Goal: Task Accomplishment & Management: Use online tool/utility

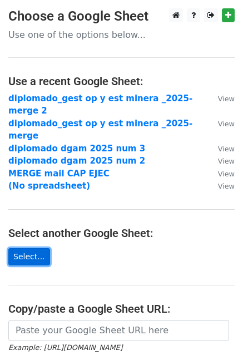
click at [28, 248] on link "Select..." at bounding box center [29, 256] width 42 height 17
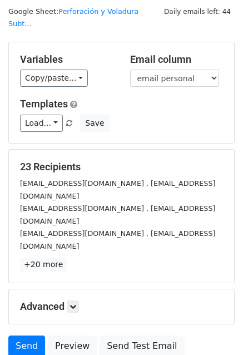
scroll to position [56, 0]
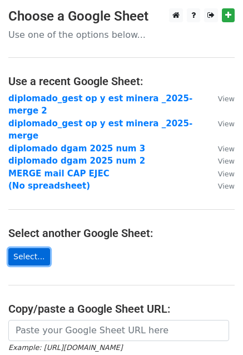
click at [23, 248] on link "Select..." at bounding box center [29, 256] width 42 height 17
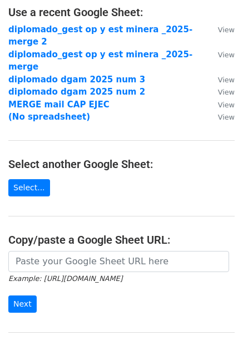
scroll to position [149, 0]
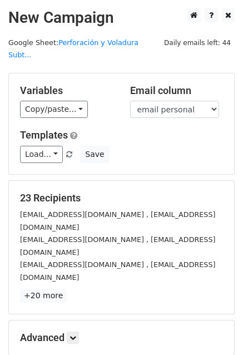
drag, startPoint x: 87, startPoint y: 182, endPoint x: 20, endPoint y: 186, distance: 67.5
click at [20, 192] on h5 "23 Recipients" at bounding box center [121, 198] width 203 height 12
copy h5 "23 Recipients"
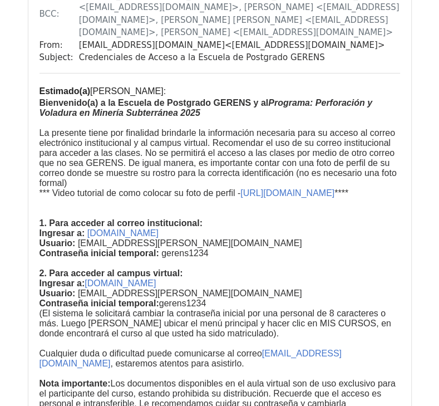
scroll to position [11077, 0]
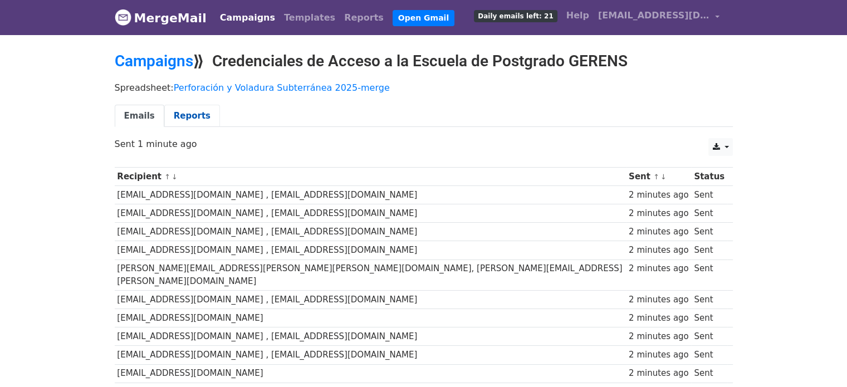
click at [174, 115] on link "Reports" at bounding box center [192, 116] width 56 height 23
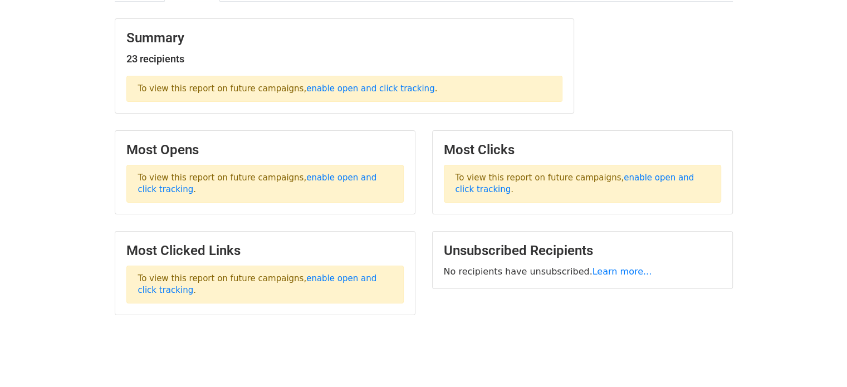
scroll to position [153, 0]
